Goal: Task Accomplishment & Management: Complete application form

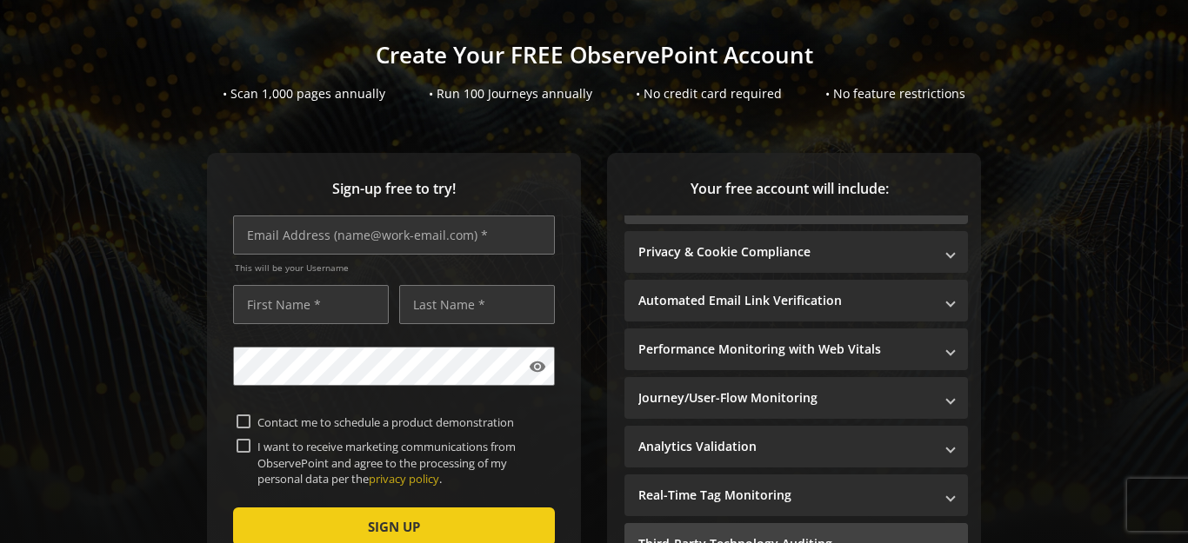
scroll to position [174, 0]
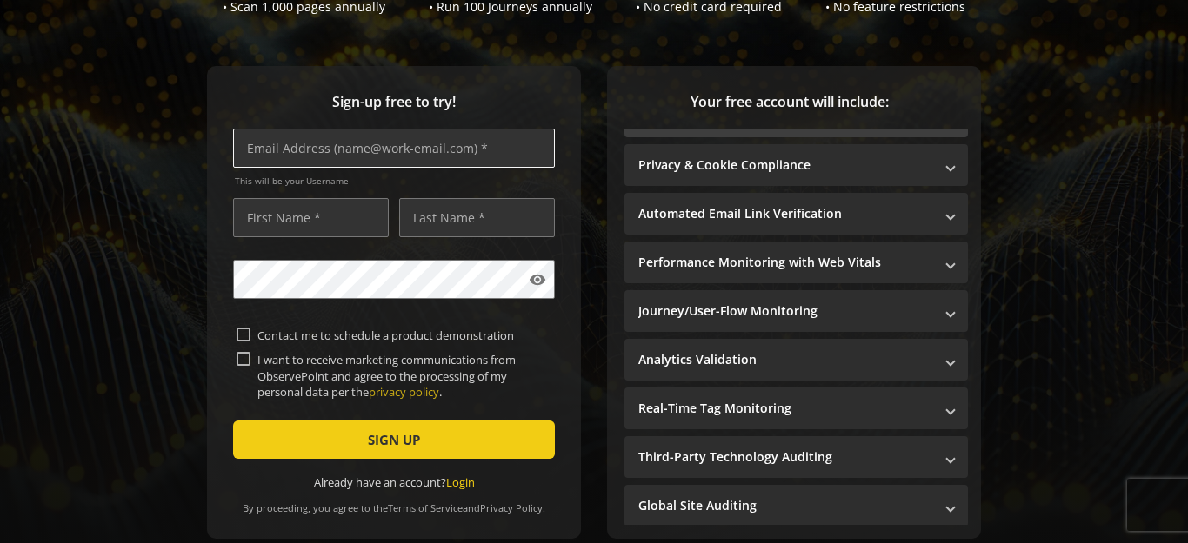
click at [350, 148] on input "text" at bounding box center [394, 148] width 322 height 39
paste input "[EMAIL_ADDRESS][DOMAIN_NAME]"
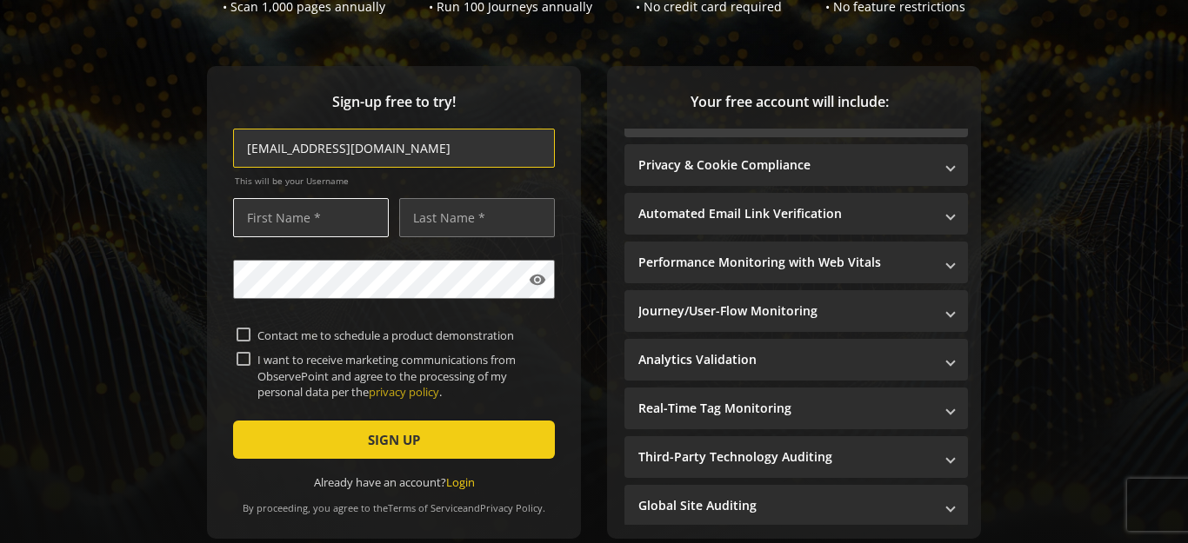
type input "[EMAIL_ADDRESS][DOMAIN_NAME]"
click at [316, 204] on input "text" at bounding box center [311, 217] width 156 height 39
type input "sc"
click at [422, 205] on input "text" at bounding box center [477, 217] width 156 height 39
type input "sc"
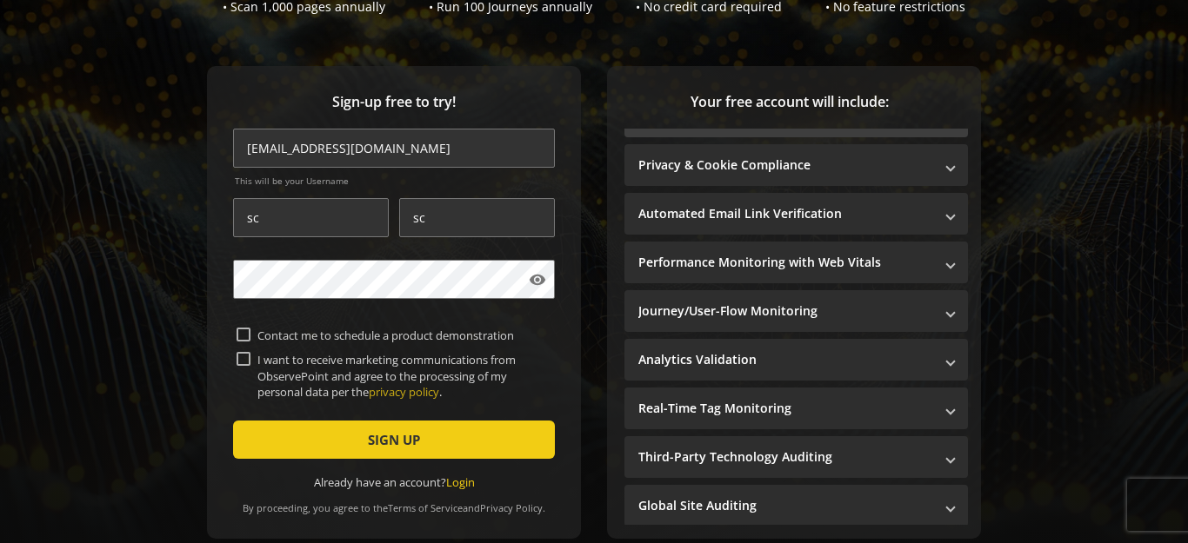
click at [243, 327] on mat-checkbox "Contact me to schedule a product demonstration" at bounding box center [394, 335] width 315 height 17
click at [243, 330] on input "Contact me to schedule a product demonstration" at bounding box center [244, 335] width 14 height 14
click at [242, 327] on mat-checkbox "Contact me to schedule a product demonstration" at bounding box center [394, 335] width 315 height 17
click at [245, 328] on input "Contact me to schedule a product demonstration" at bounding box center [244, 335] width 14 height 14
checkbox input "false"
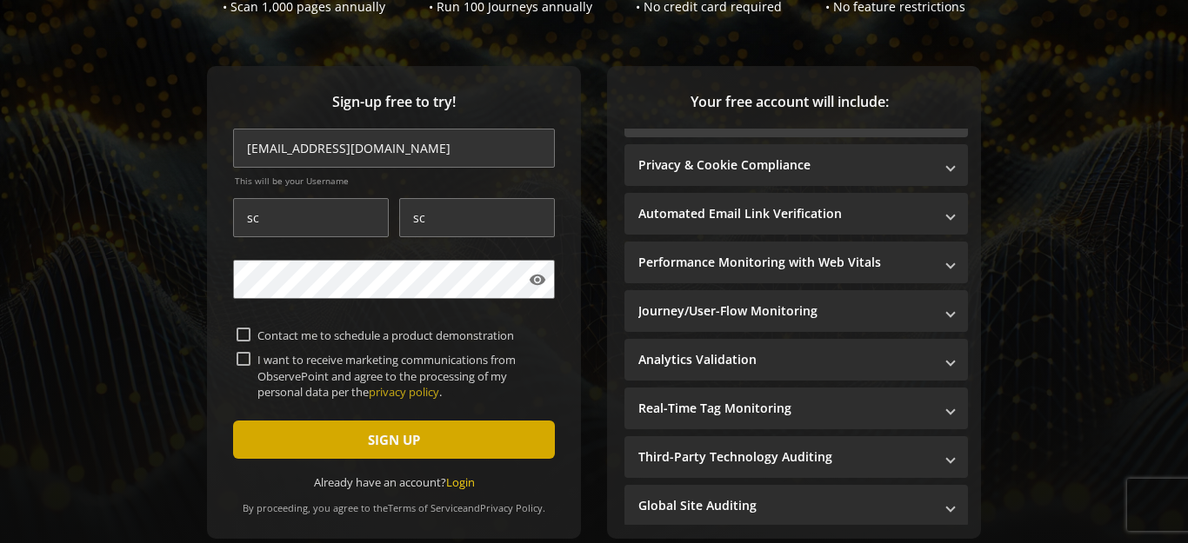
click at [349, 435] on span "submit" at bounding box center [394, 440] width 322 height 42
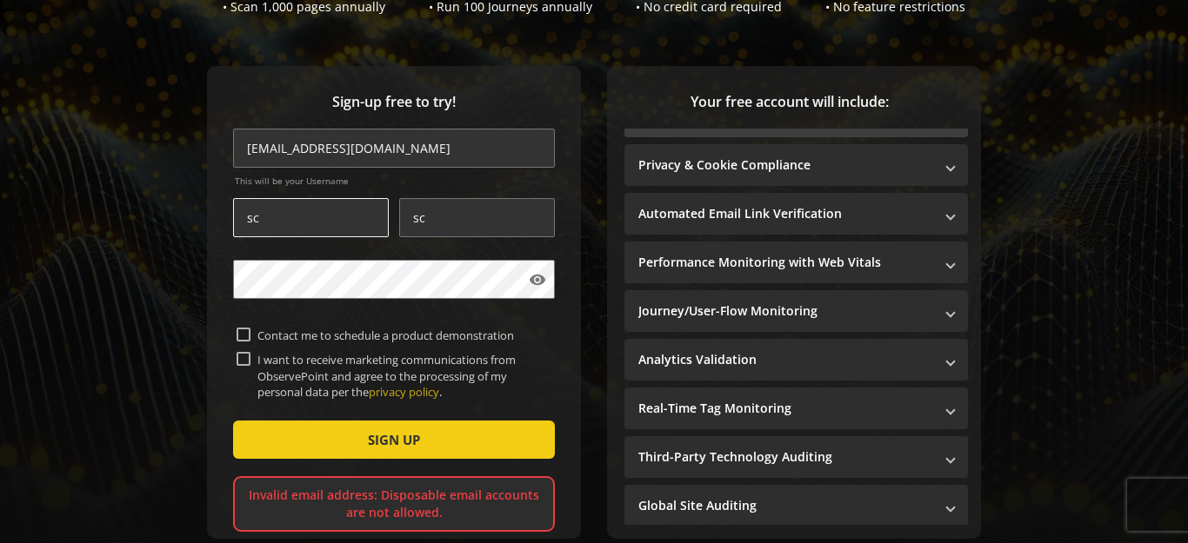
scroll to position [0, 0]
